Goal: Information Seeking & Learning: Learn about a topic

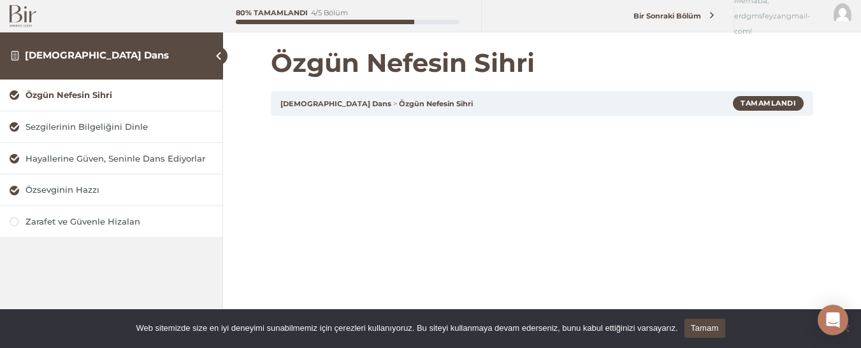
scroll to position [161, 0]
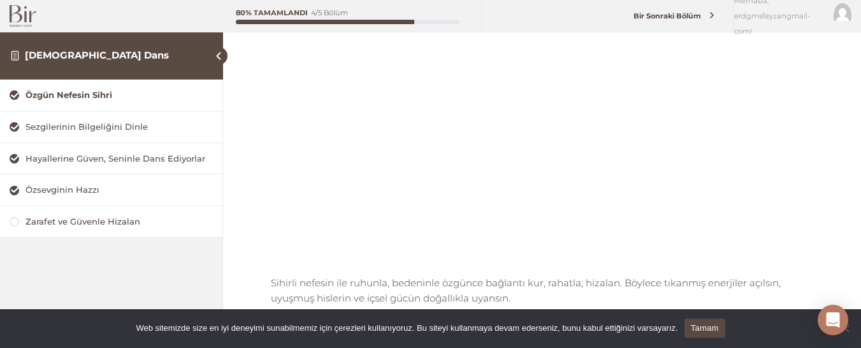
click at [80, 224] on div "Zarafet ve Güvenle Hizalan" at bounding box center [118, 222] width 187 height 12
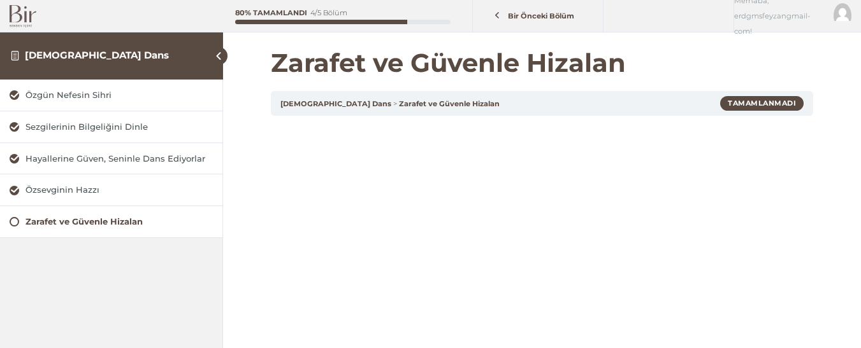
click at [8, 222] on div "Zarafet ve Güvenle Hizalan" at bounding box center [111, 221] width 222 height 31
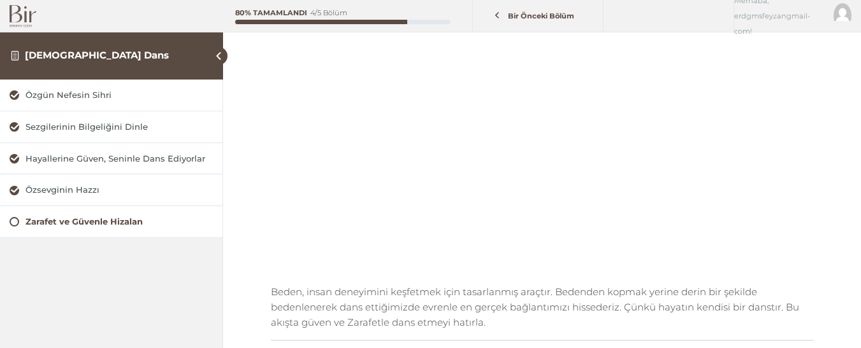
scroll to position [153, 0]
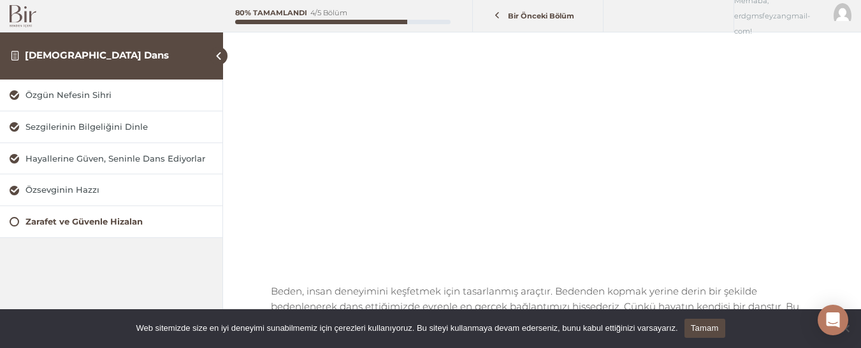
click at [841, 119] on div "Zarafet ve Güvenle Hizalan İlahi Dans Zarafet ve Güvenle Hizalan Tamamlanmadı B…" at bounding box center [542, 182] width 638 height 671
click at [39, 129] on div "Sezgilerinin Bilgeliğini Dinle" at bounding box center [118, 127] width 187 height 12
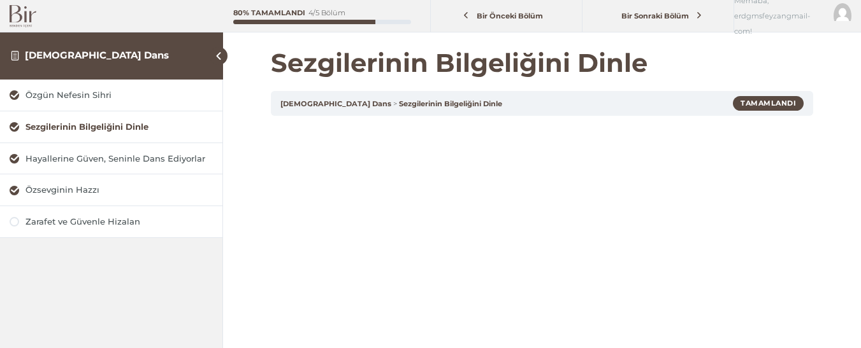
click at [39, 129] on div "Sezgilerinin Bilgeliğini Dinle" at bounding box center [118, 127] width 187 height 12
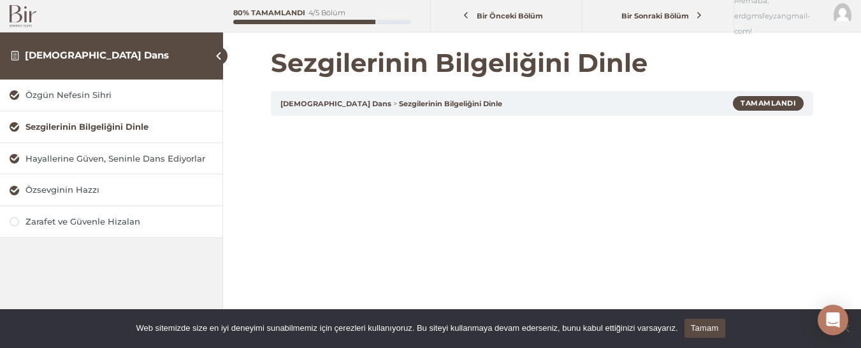
click at [39, 129] on div "Sezgilerinin Bilgeliğini Dinle" at bounding box center [118, 127] width 187 height 12
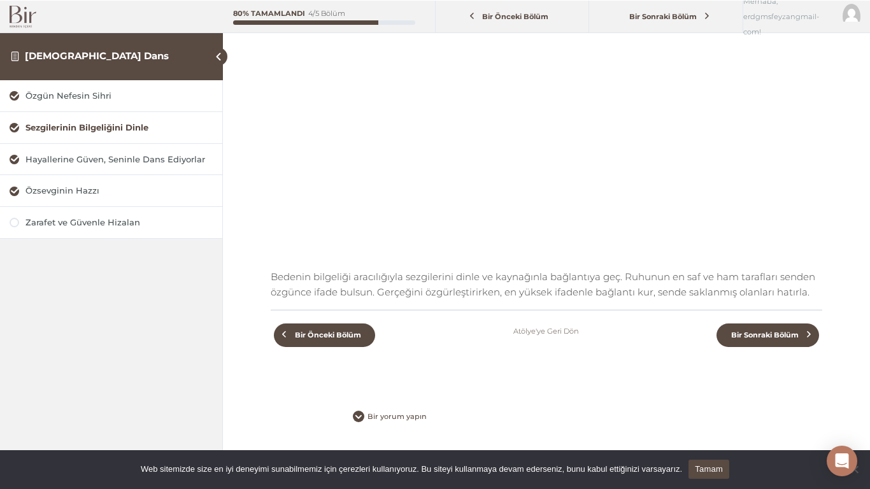
scroll to position [173, 0]
